Goal: Task Accomplishment & Management: Manage account settings

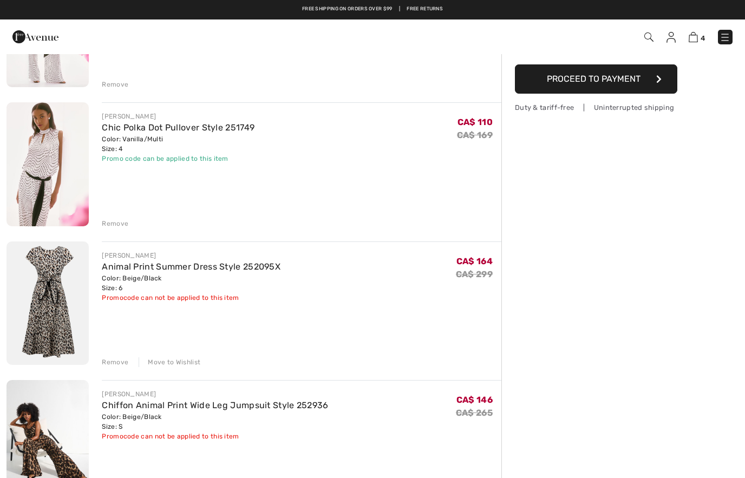
scroll to position [175, 0]
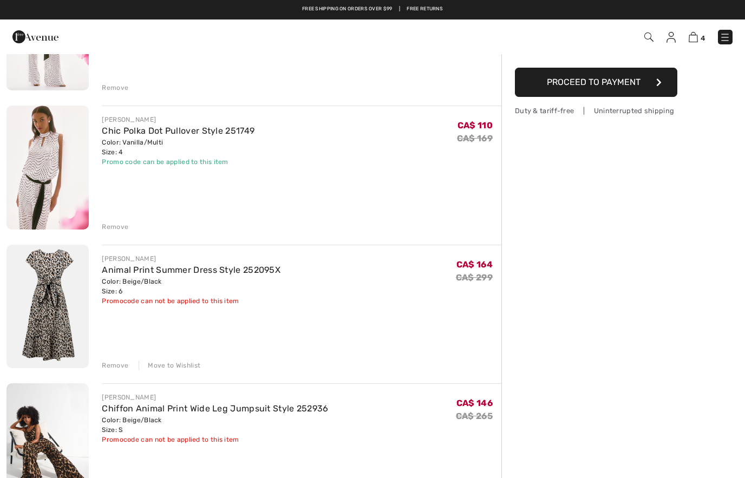
click at [193, 407] on link "Chiffon Animal Print Wide Leg Jumpsuit Style 252936" at bounding box center [215, 408] width 226 height 10
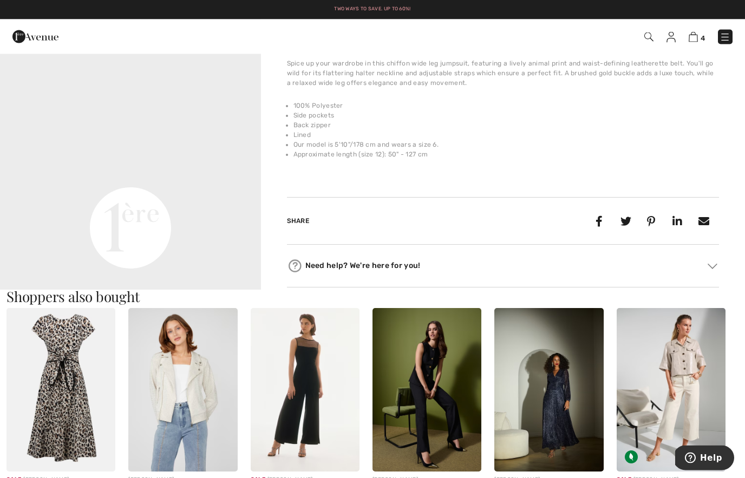
scroll to position [398, 0]
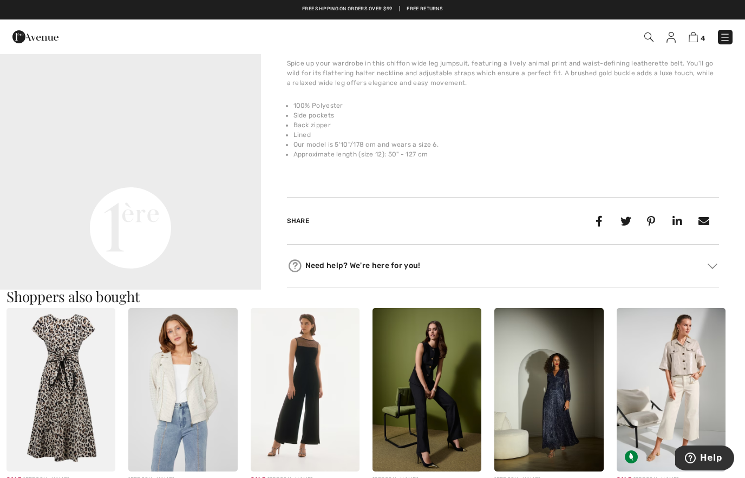
click at [53, 415] on img at bounding box center [60, 389] width 109 height 163
click at [67, 329] on img at bounding box center [60, 389] width 109 height 163
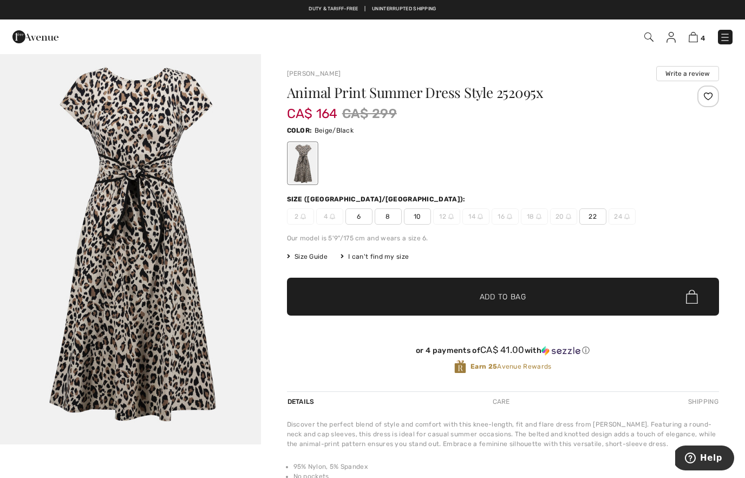
click at [595, 209] on span "22" at bounding box center [592, 216] width 27 height 16
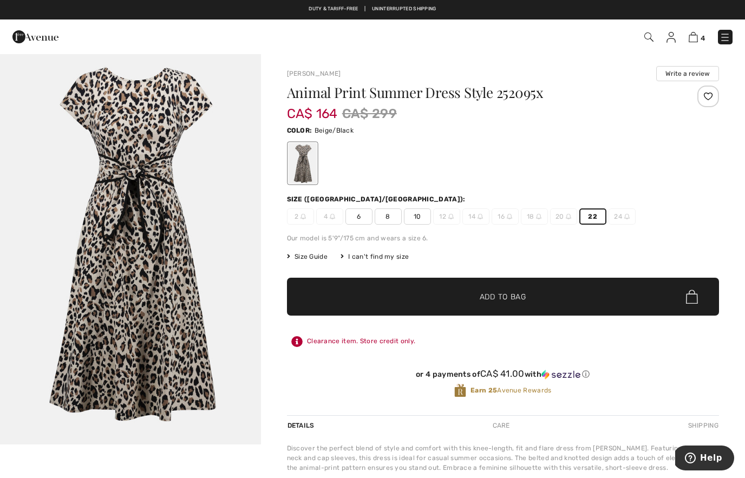
click at [210, 218] on img "1 / 1" at bounding box center [130, 248] width 261 height 391
click at [697, 39] on img at bounding box center [693, 37] width 9 height 10
click at [696, 35] on img at bounding box center [693, 37] width 9 height 10
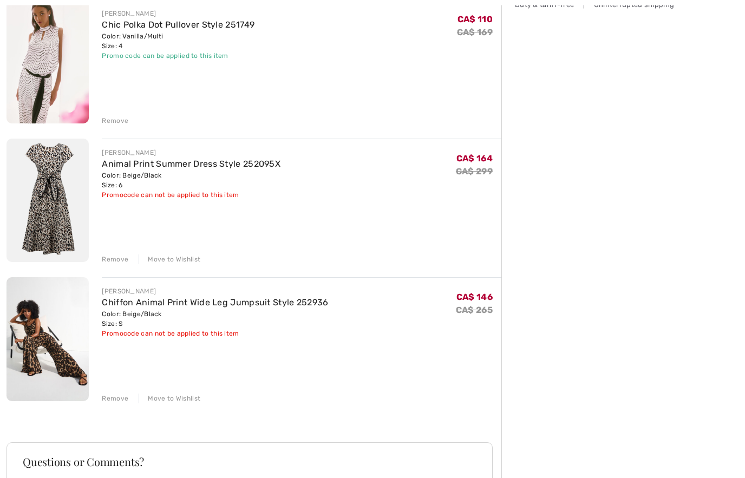
scroll to position [292, 0]
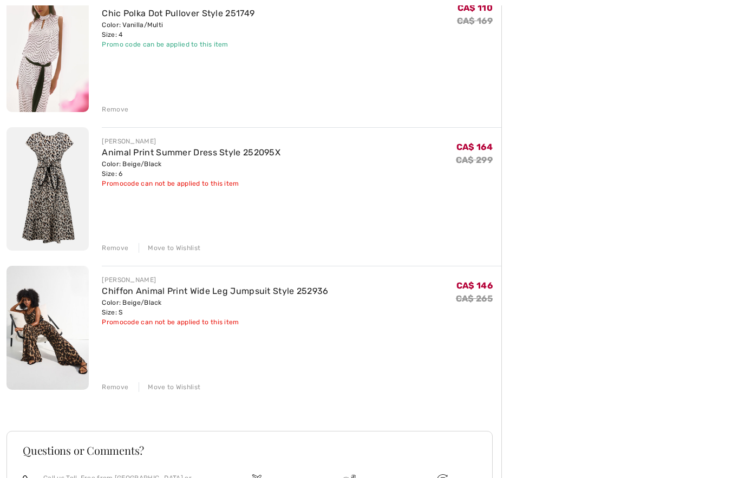
click at [114, 390] on div "Remove" at bounding box center [115, 387] width 27 height 10
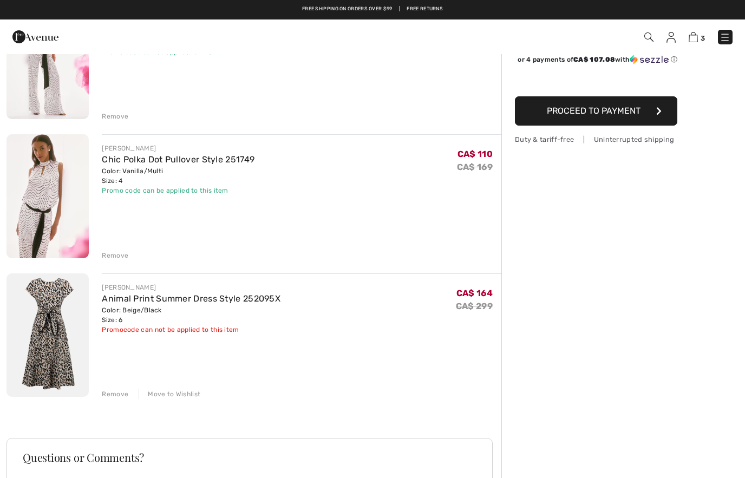
scroll to position [121, 0]
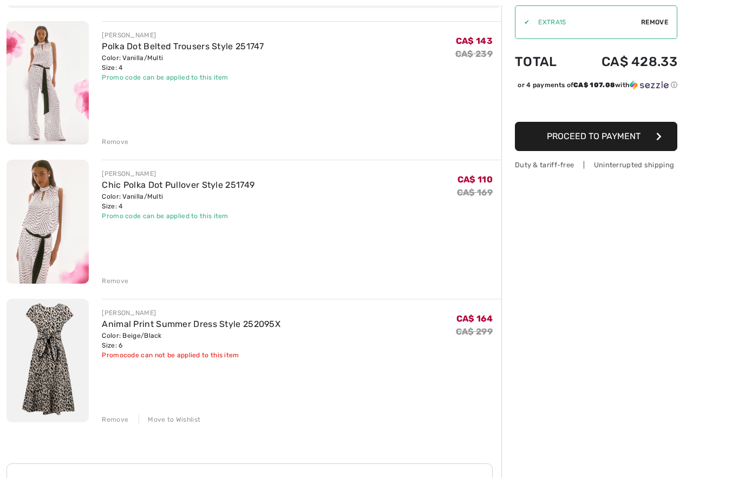
click at [180, 424] on div "Move to Wishlist" at bounding box center [170, 420] width 62 height 10
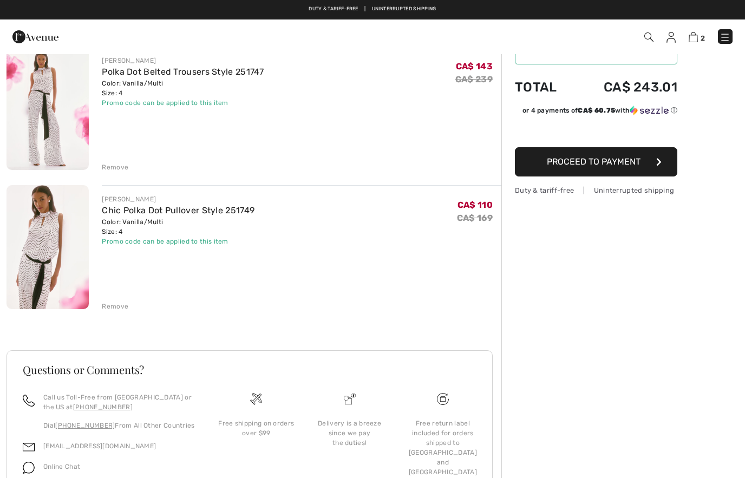
scroll to position [0, 0]
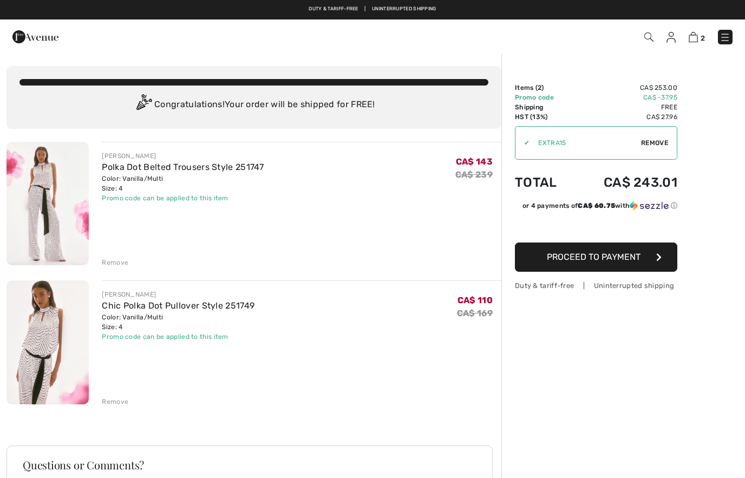
click at [666, 36] on img at bounding box center [670, 37] width 9 height 11
click at [667, 40] on img at bounding box center [670, 37] width 9 height 11
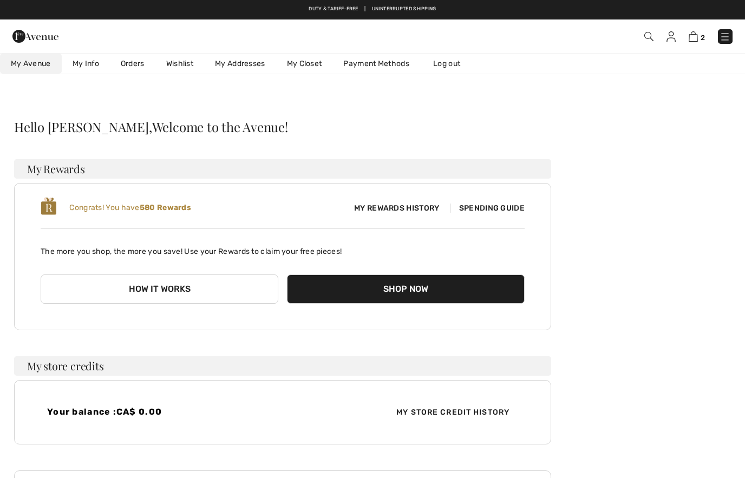
click at [191, 58] on link "Wishlist" at bounding box center [179, 64] width 49 height 20
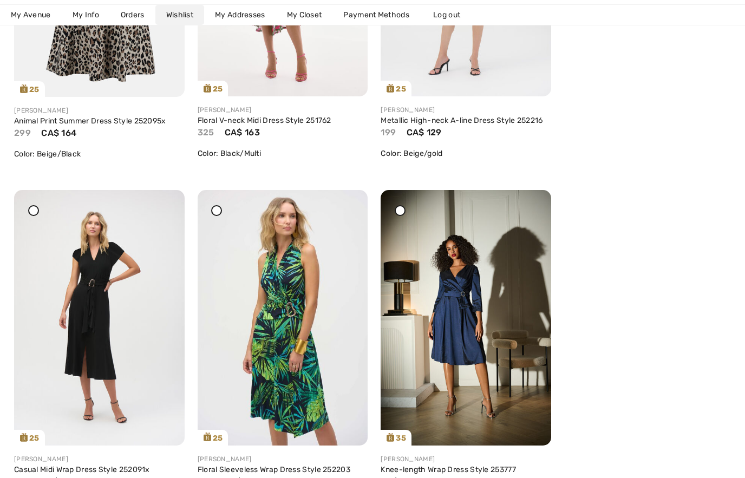
scroll to position [385, 0]
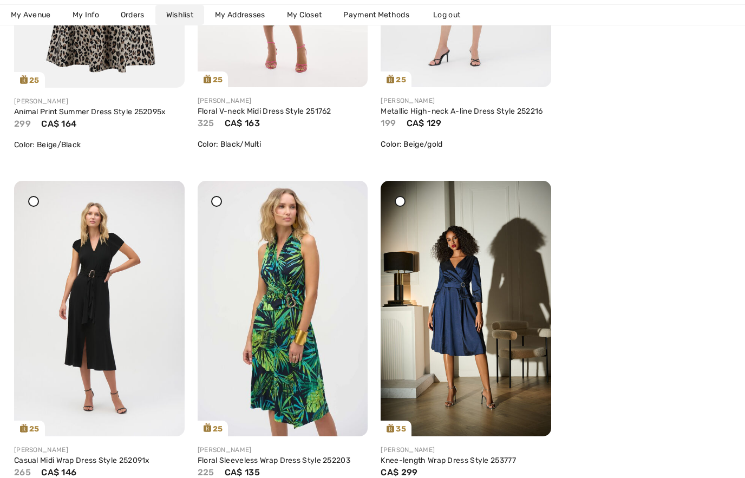
click at [352, 196] on div at bounding box center [346, 188] width 15 height 15
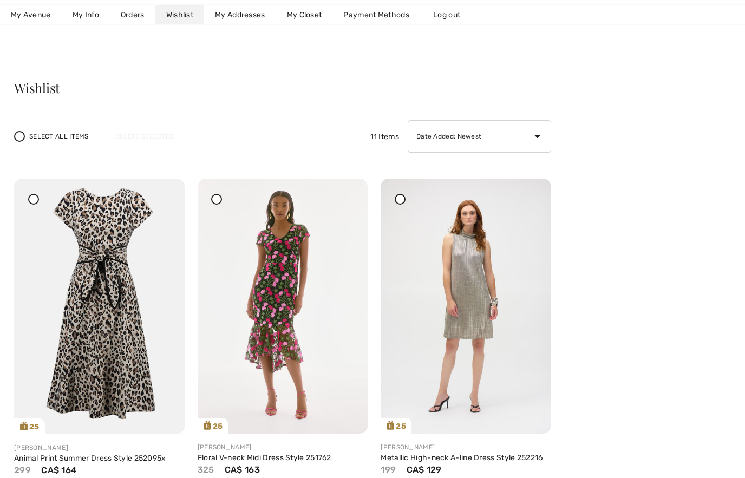
scroll to position [40, 0]
click at [529, 190] on img at bounding box center [466, 305] width 171 height 255
click at [533, 189] on icon at bounding box center [530, 185] width 6 height 8
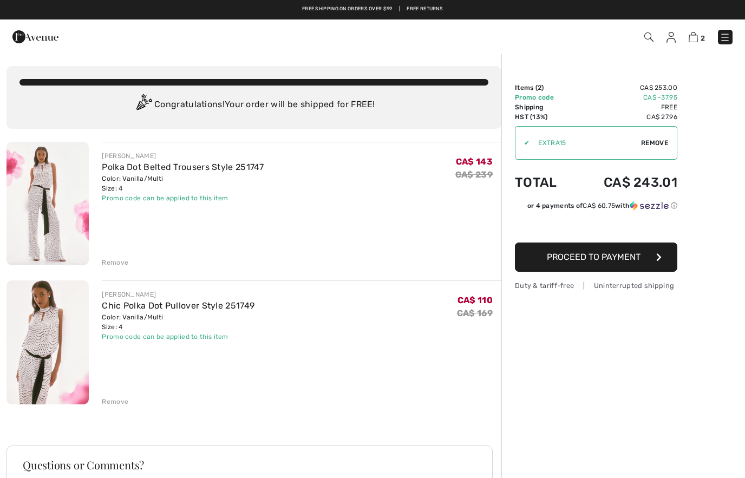
click at [673, 32] on img at bounding box center [670, 37] width 9 height 11
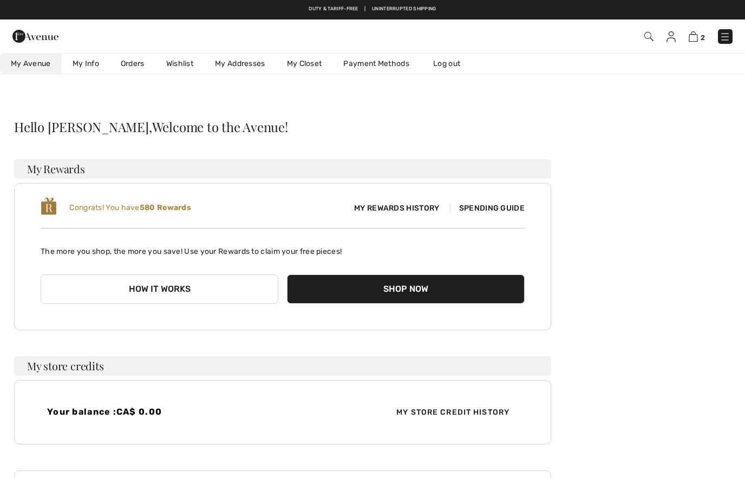
click at [179, 70] on link "Wishlist" at bounding box center [179, 64] width 49 height 20
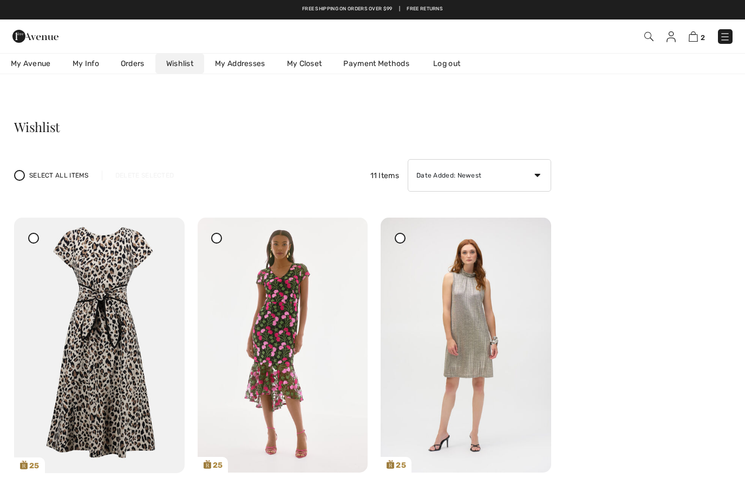
click at [527, 230] on img at bounding box center [466, 345] width 171 height 255
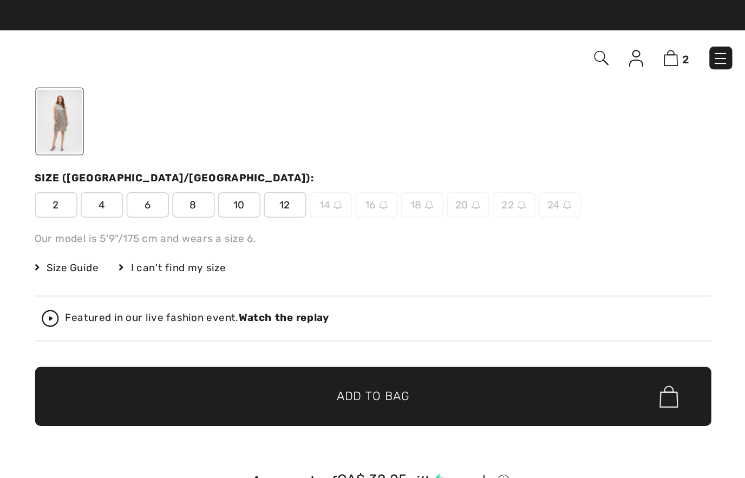
click at [666, 37] on img at bounding box center [670, 37] width 9 height 11
click at [666, 38] on img at bounding box center [670, 37] width 9 height 11
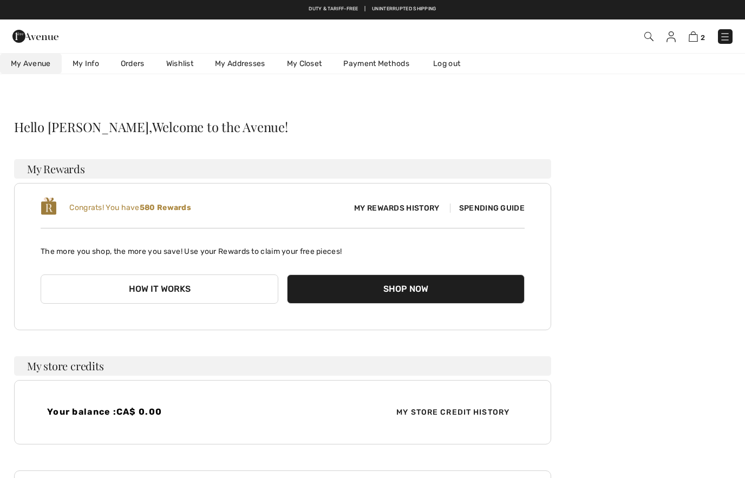
click at [178, 62] on link "Wishlist" at bounding box center [179, 64] width 49 height 20
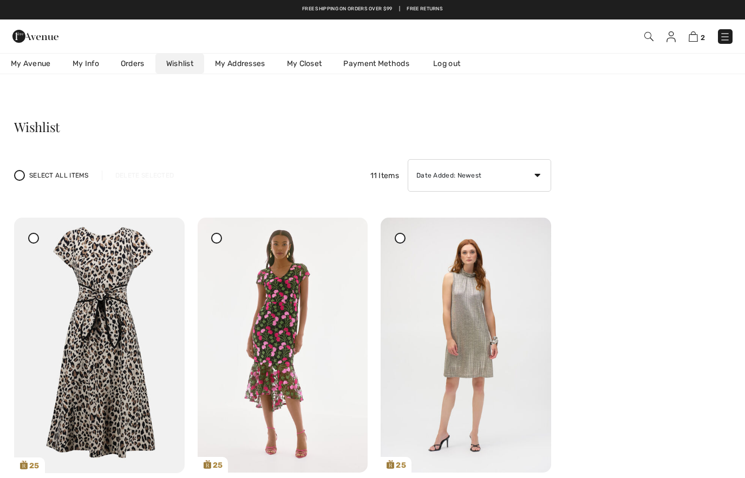
click at [351, 233] on div at bounding box center [346, 225] width 15 height 15
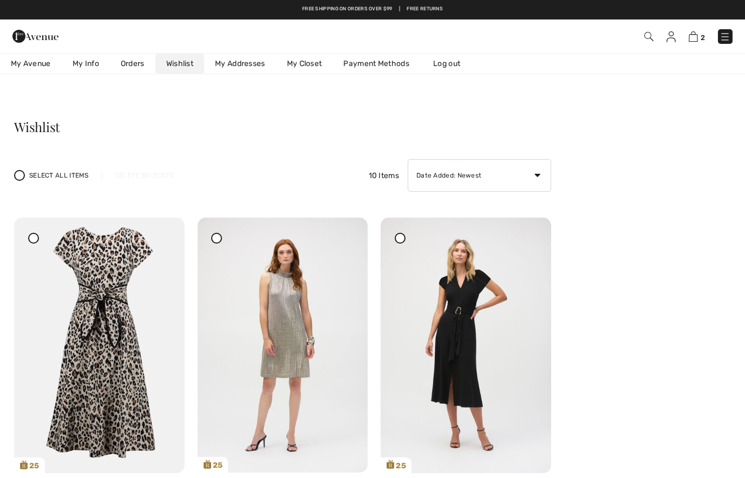
click at [323, 238] on img at bounding box center [283, 345] width 171 height 255
click at [349, 229] on icon at bounding box center [346, 225] width 6 height 8
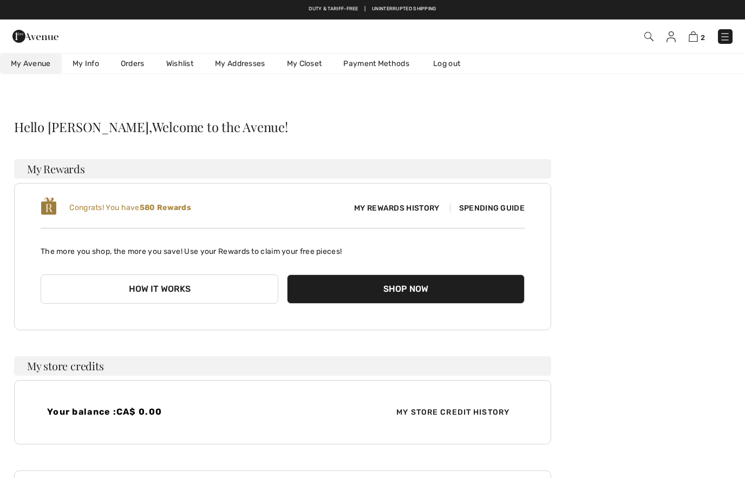
click at [186, 65] on link "Wishlist" at bounding box center [179, 64] width 49 height 20
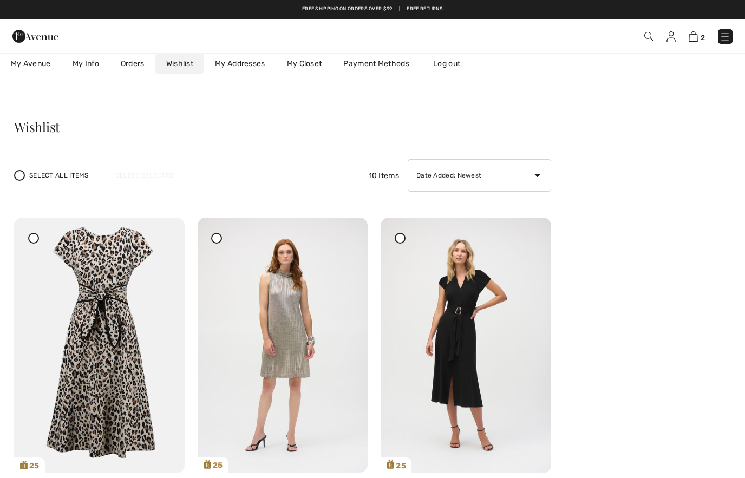
click at [166, 230] on img at bounding box center [99, 346] width 171 height 256
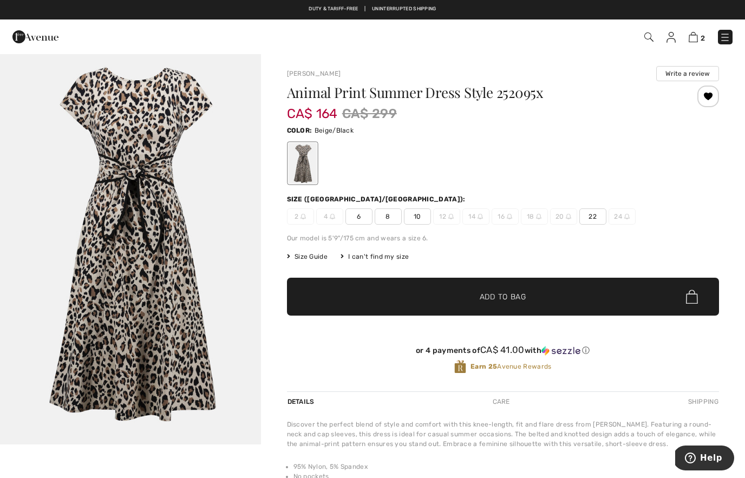
click at [696, 37] on img at bounding box center [693, 37] width 9 height 10
click at [696, 38] on img at bounding box center [693, 37] width 9 height 10
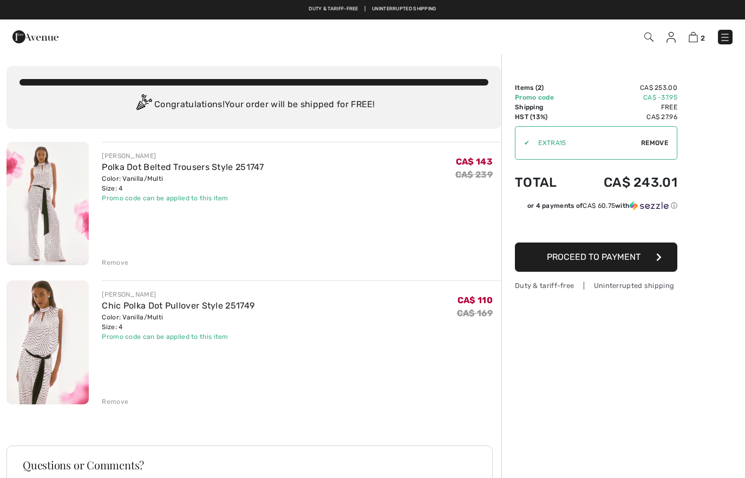
click at [122, 265] on div "Remove" at bounding box center [115, 263] width 27 height 10
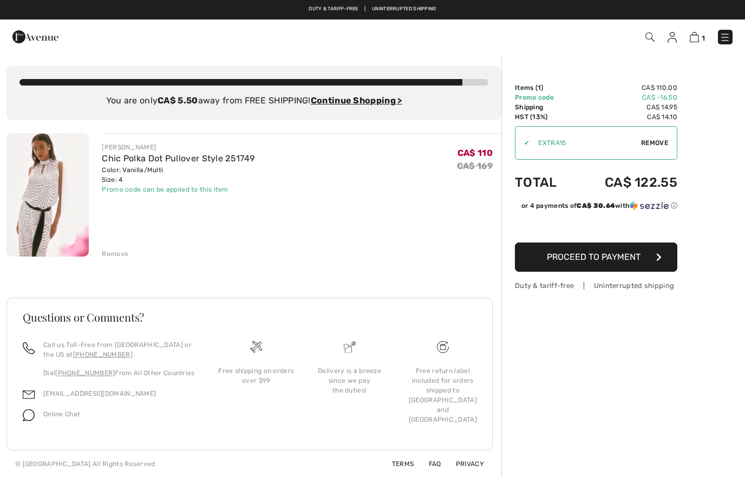
click at [113, 254] on div "Remove" at bounding box center [115, 254] width 27 height 10
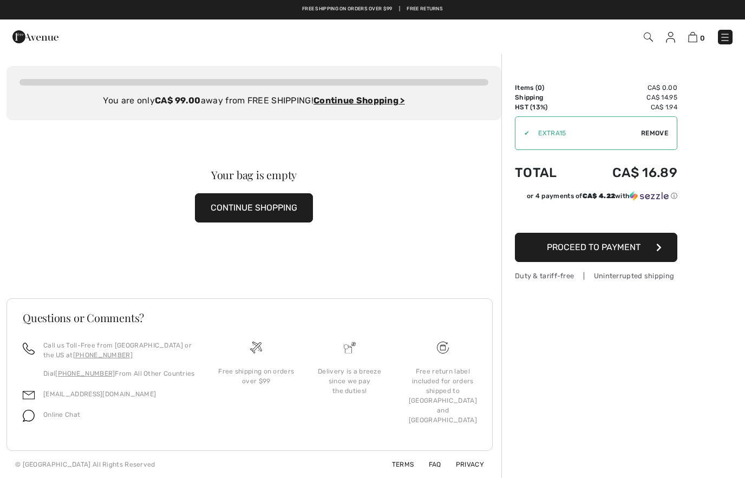
click at [674, 40] on img at bounding box center [670, 37] width 9 height 11
click at [670, 40] on img at bounding box center [670, 37] width 9 height 11
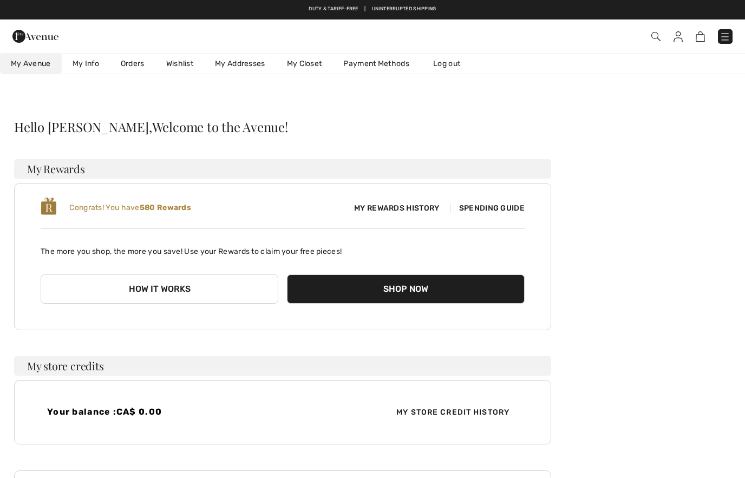
click at [179, 62] on link "Wishlist" at bounding box center [179, 64] width 49 height 20
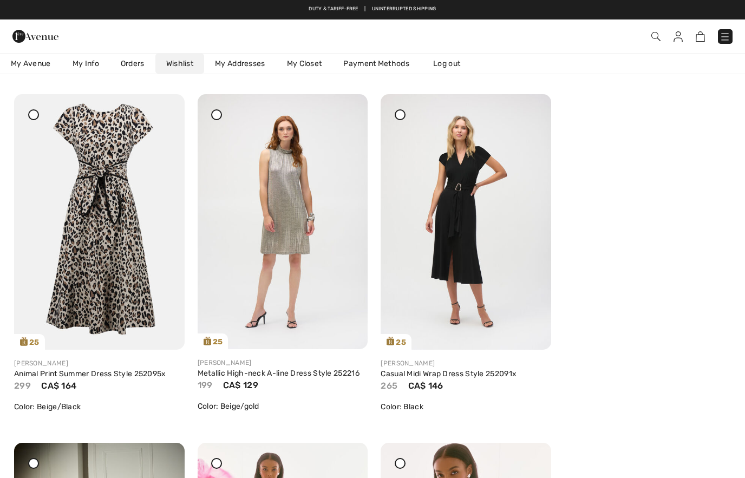
scroll to position [118, 0]
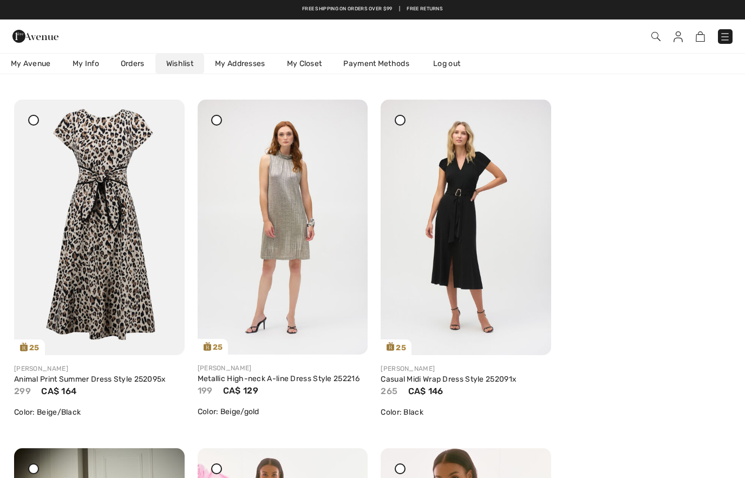
click at [167, 112] on img at bounding box center [99, 228] width 171 height 256
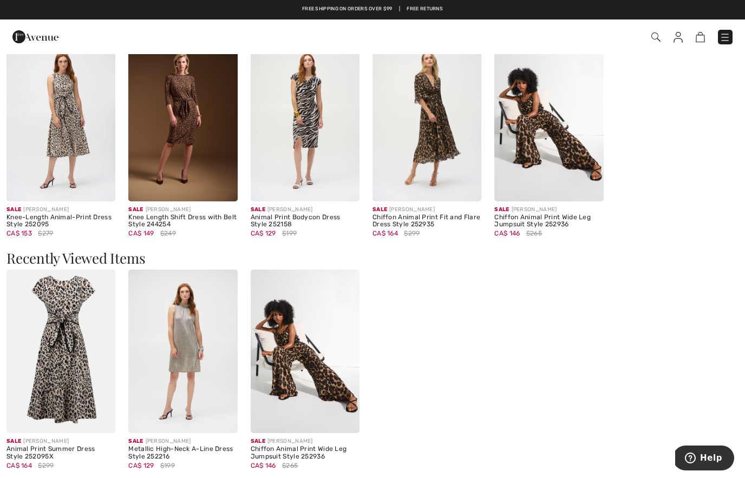
scroll to position [866, 0]
click at [710, 344] on div "Sale [PERSON_NAME] Animal Print Summer Dress Style 252095X CA$ 164 $299 Sale [P…" at bounding box center [372, 377] width 732 height 214
click at [57, 161] on img at bounding box center [60, 119] width 109 height 163
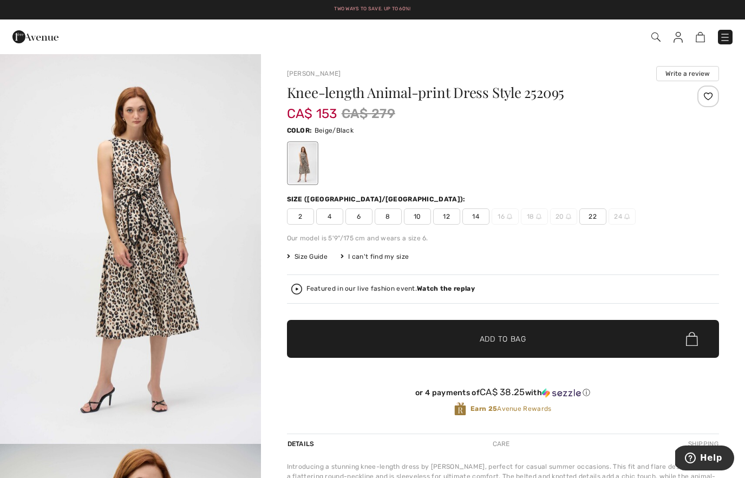
click at [639, 201] on div "Size (CA/US):" at bounding box center [503, 199] width 432 height 10
click at [676, 37] on img at bounding box center [677, 37] width 9 height 11
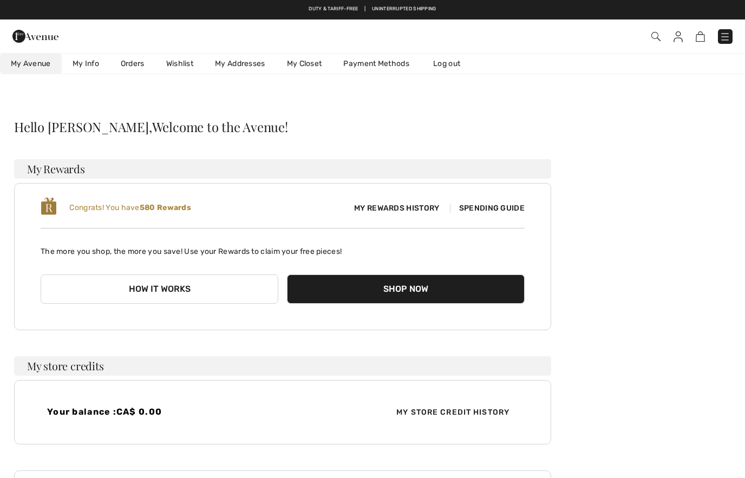
click at [186, 63] on link "Wishlist" at bounding box center [179, 64] width 49 height 20
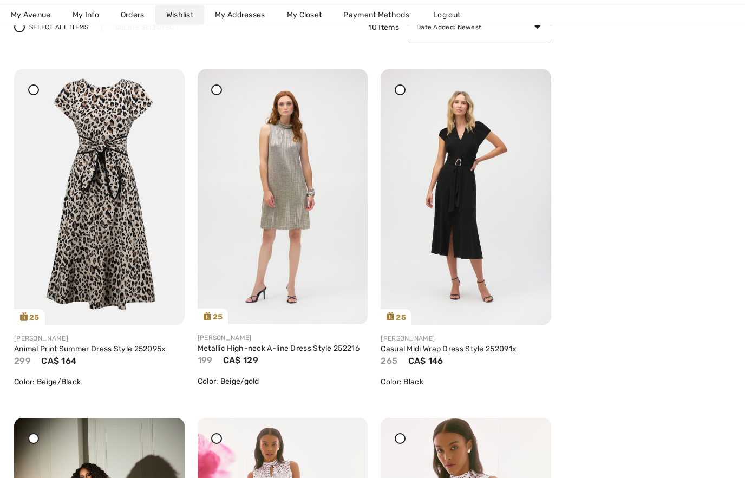
scroll to position [148, 0]
click at [352, 84] on div at bounding box center [346, 76] width 15 height 15
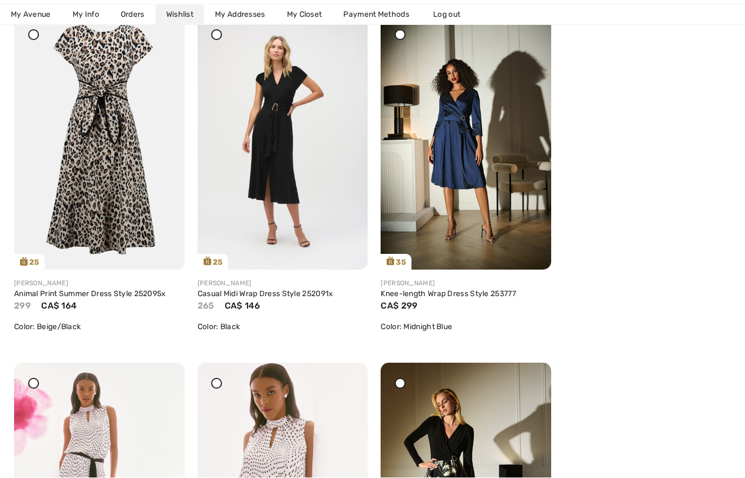
scroll to position [204, 0]
click at [535, 29] on div at bounding box center [529, 21] width 15 height 15
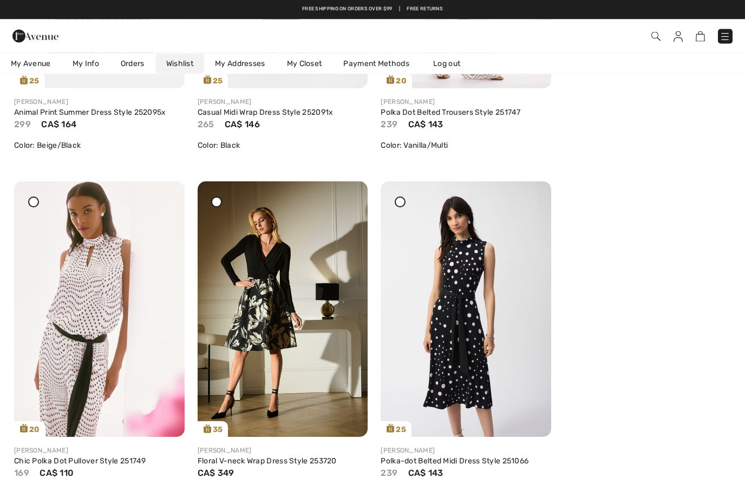
scroll to position [385, 0]
click at [540, 191] on img at bounding box center [466, 308] width 171 height 255
click at [542, 181] on img at bounding box center [466, 308] width 171 height 255
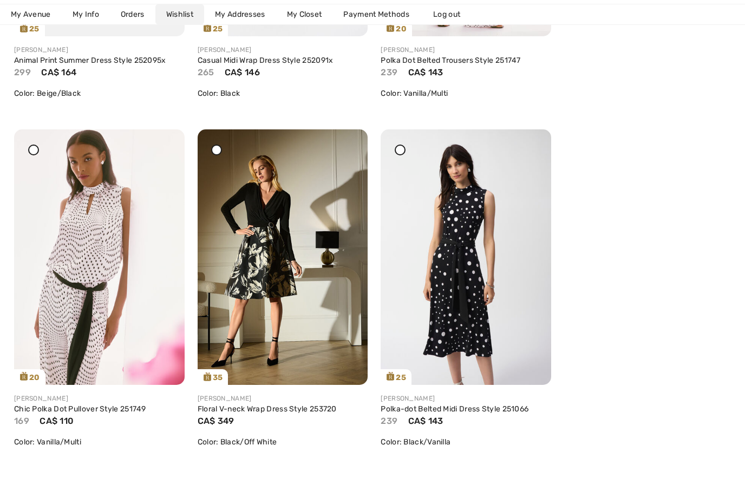
click at [539, 152] on img at bounding box center [466, 257] width 171 height 255
click at [533, 141] on icon at bounding box center [530, 138] width 6 height 8
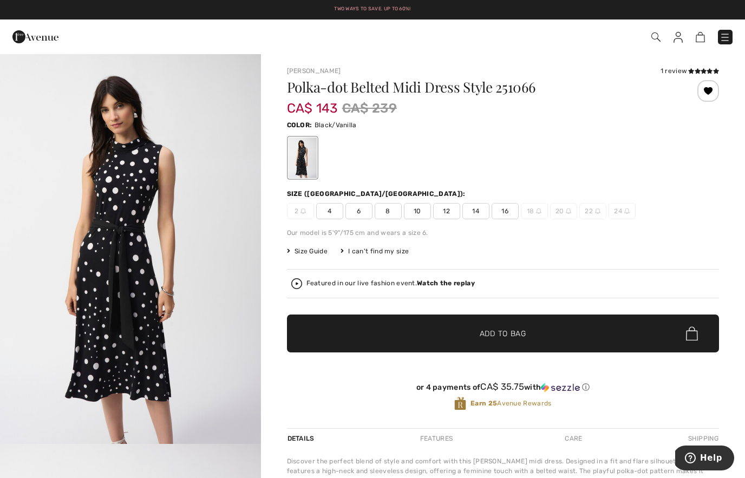
click at [682, 40] on img at bounding box center [677, 37] width 9 height 11
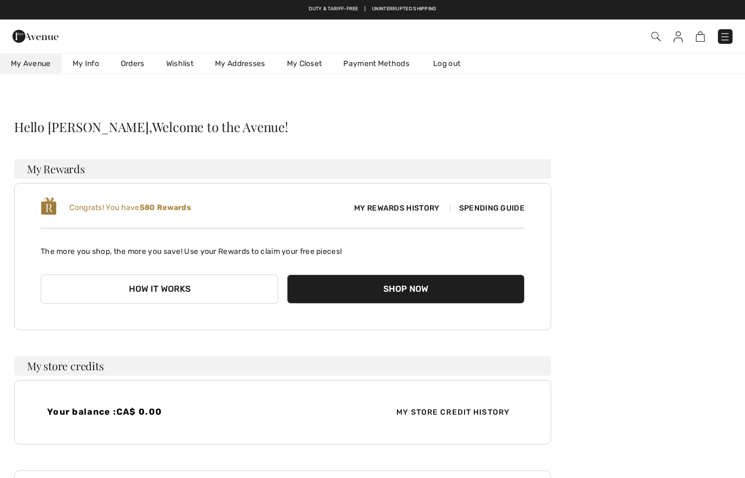
click at [175, 63] on link "Wishlist" at bounding box center [179, 64] width 49 height 20
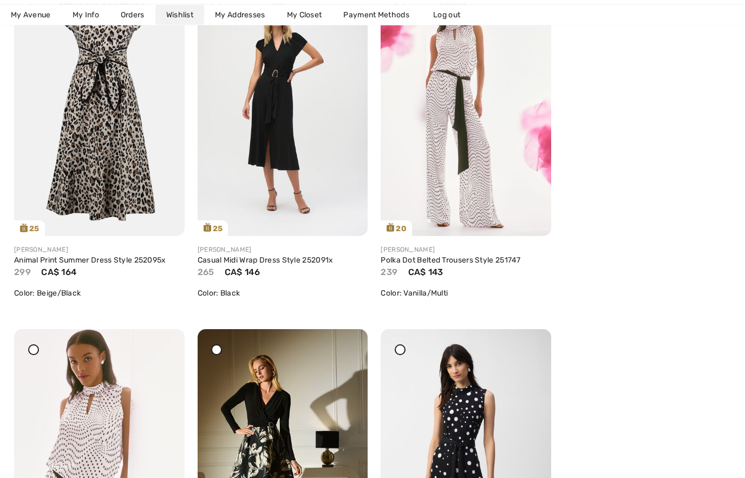
scroll to position [289, 0]
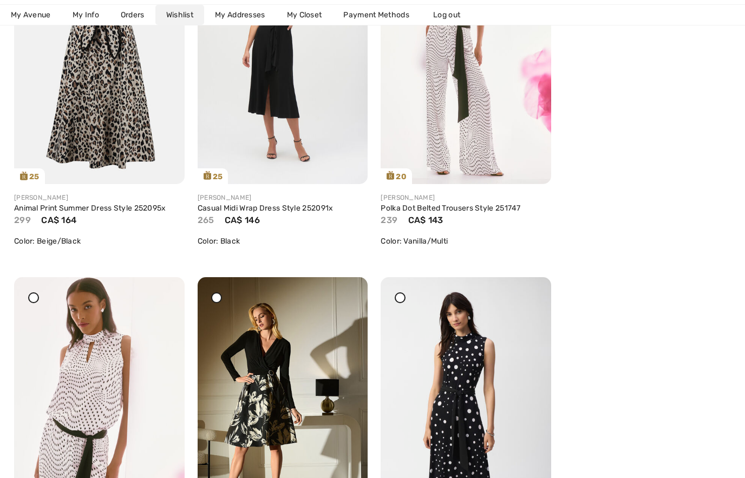
click at [534, 292] on div at bounding box center [529, 284] width 15 height 15
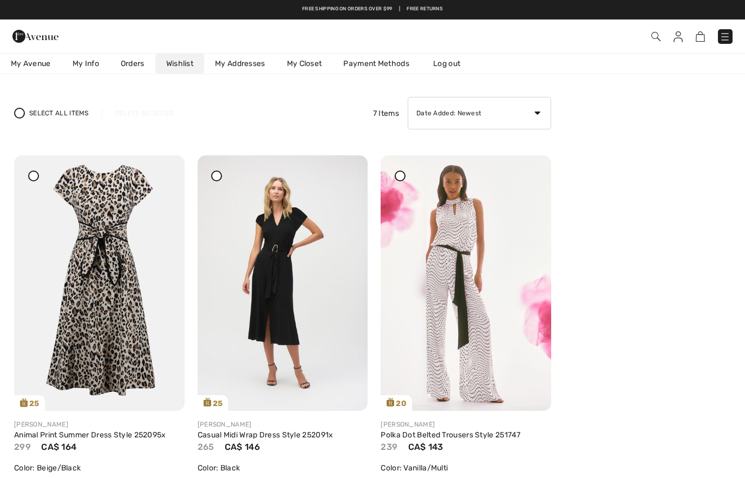
scroll to position [63, 0]
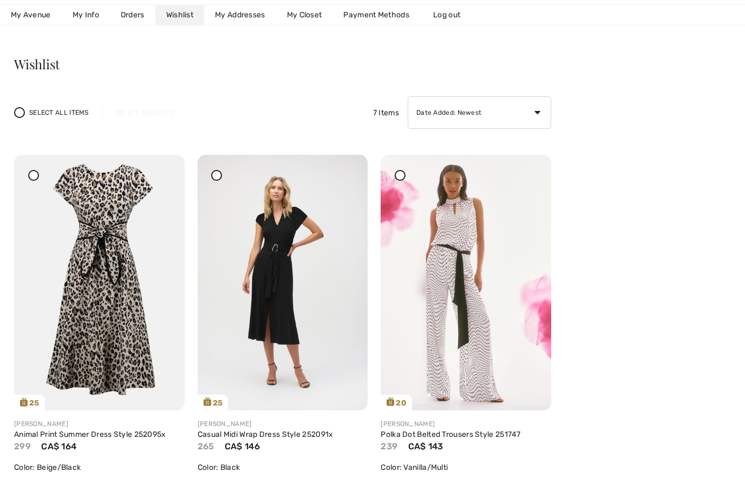
click at [167, 168] on img at bounding box center [99, 283] width 171 height 256
click at [163, 166] on icon at bounding box center [163, 163] width 6 height 8
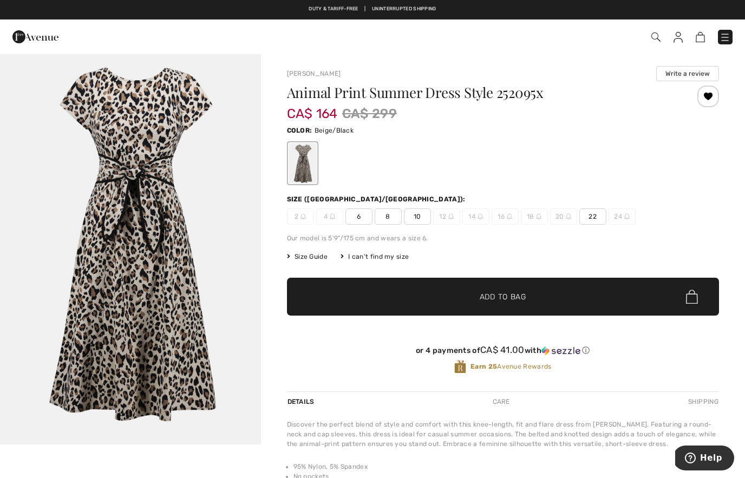
click at [673, 40] on img at bounding box center [677, 37] width 9 height 11
click at [676, 37] on img at bounding box center [677, 37] width 9 height 11
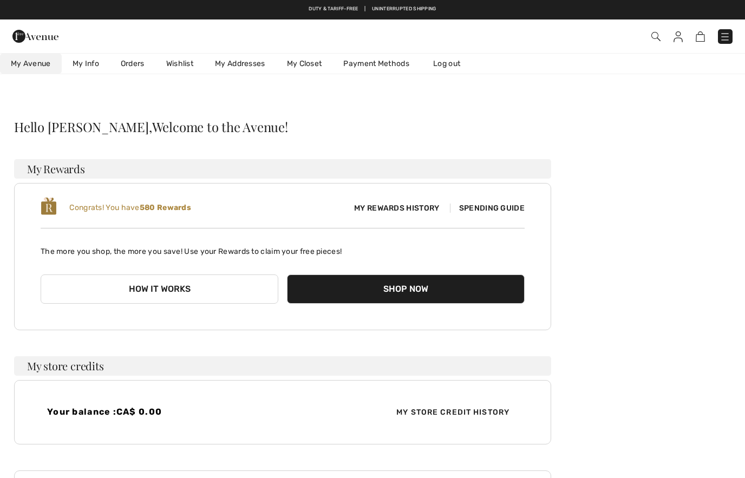
click at [181, 65] on link "Wishlist" at bounding box center [179, 64] width 49 height 20
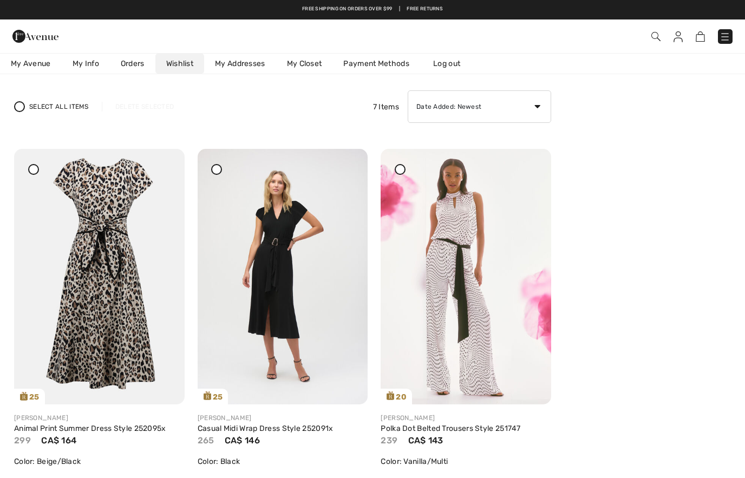
scroll to position [68, 0]
click at [169, 162] on img at bounding box center [99, 277] width 171 height 256
click at [165, 161] on icon at bounding box center [163, 157] width 6 height 8
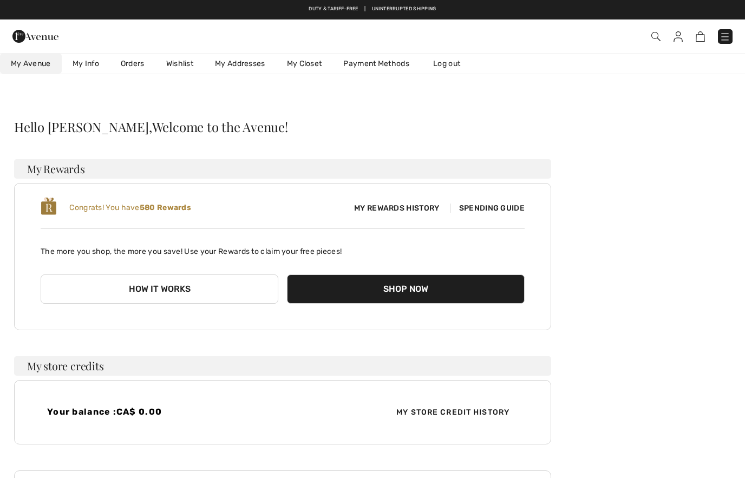
click at [186, 64] on link "Wishlist" at bounding box center [179, 64] width 49 height 20
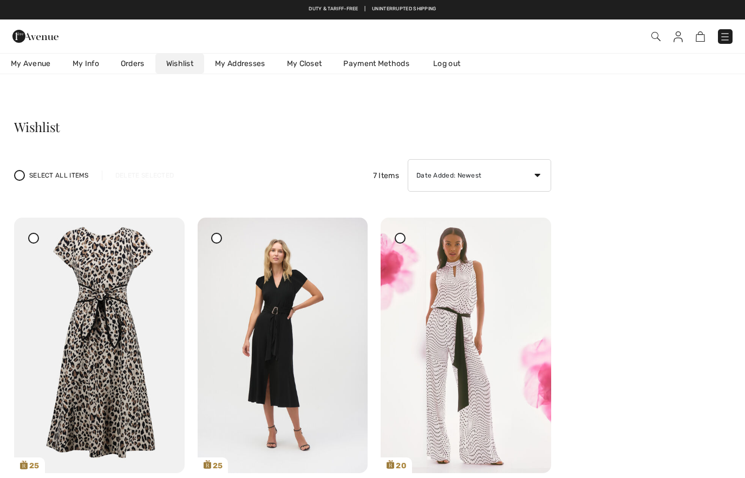
click at [173, 240] on img at bounding box center [99, 346] width 171 height 256
click at [166, 229] on icon at bounding box center [163, 225] width 6 height 8
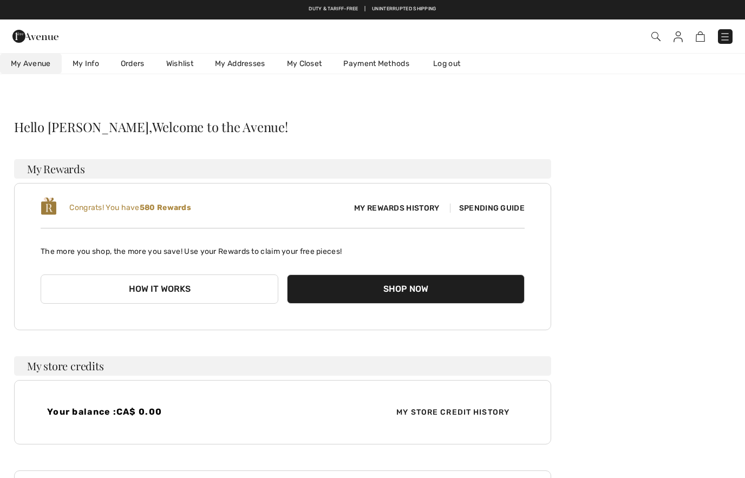
click at [180, 67] on link "Wishlist" at bounding box center [179, 64] width 49 height 20
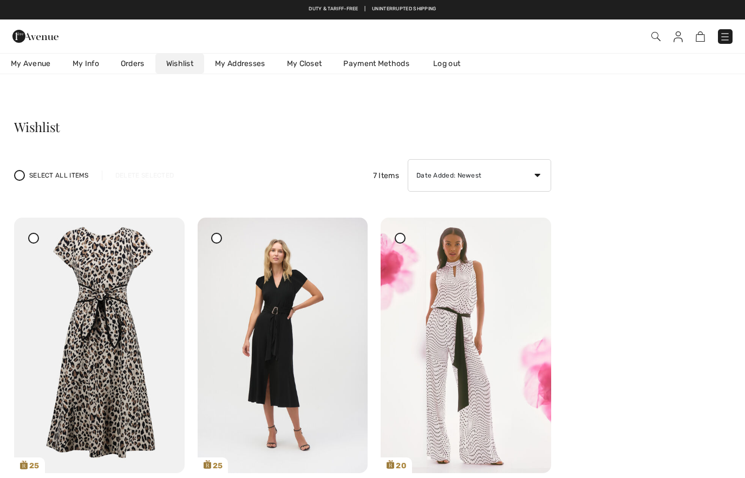
click at [174, 247] on img at bounding box center [99, 346] width 171 height 256
click at [167, 229] on icon at bounding box center [163, 225] width 6 height 8
